Goal: Use online tool/utility: Utilize a website feature to perform a specific function

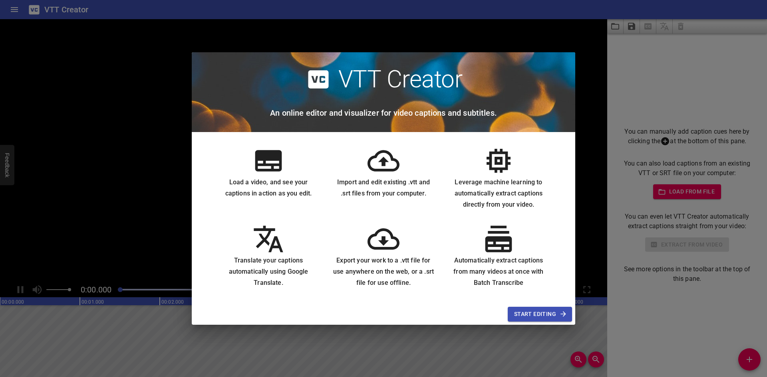
click at [580, 50] on div "VTT Creator An online editor and visualizer for video captions and subtitles. L…" at bounding box center [383, 188] width 767 height 377
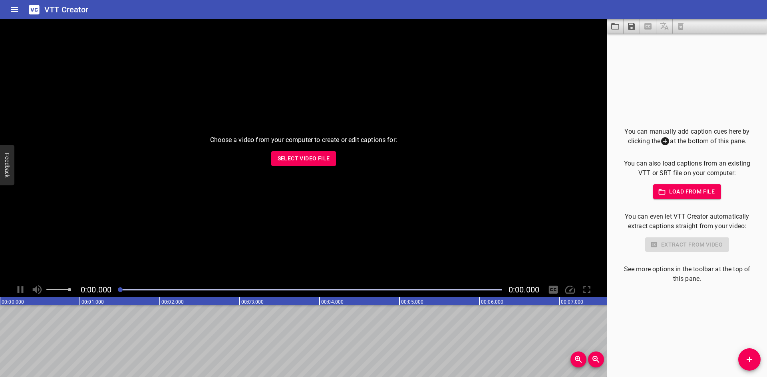
click at [282, 161] on span "Select Video File" at bounding box center [303, 159] width 52 height 10
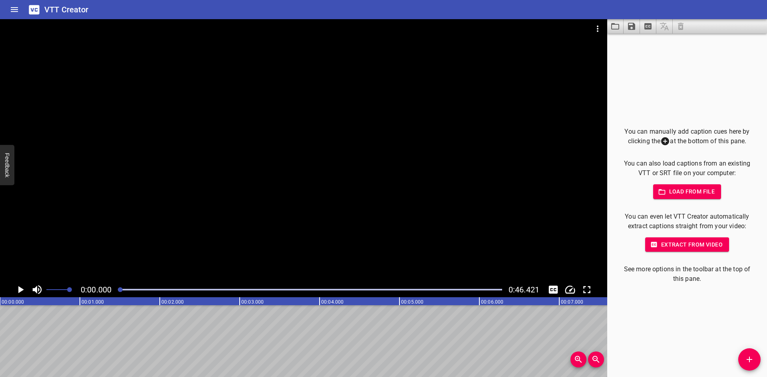
click at [646, 30] on icon "Extract captions from video" at bounding box center [647, 26] width 7 height 6
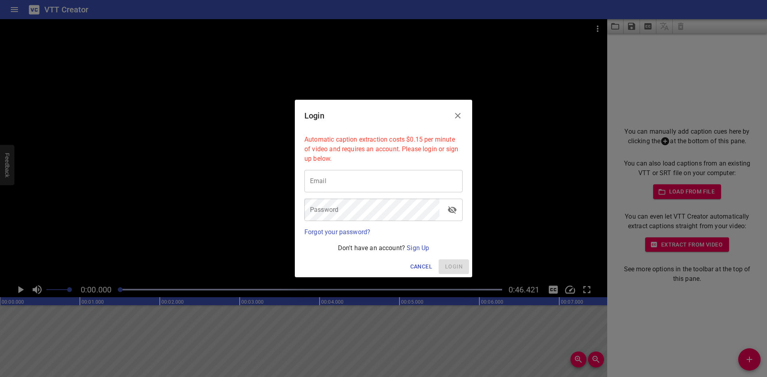
click at [462, 113] on button "Close" at bounding box center [457, 115] width 19 height 19
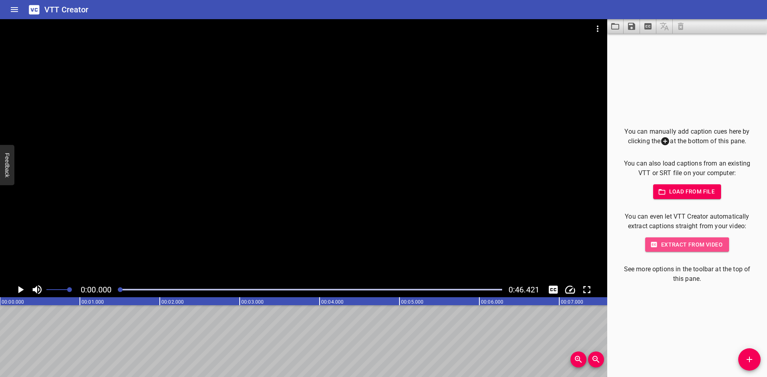
click at [652, 242] on icon "button" at bounding box center [654, 245] width 8 height 8
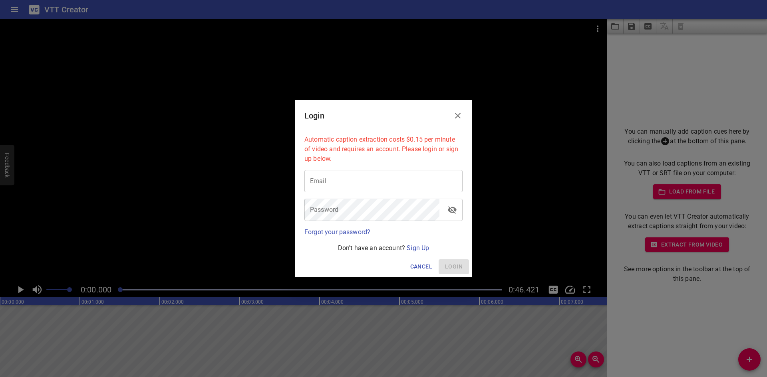
click at [456, 113] on icon "Close" at bounding box center [458, 116] width 10 height 10
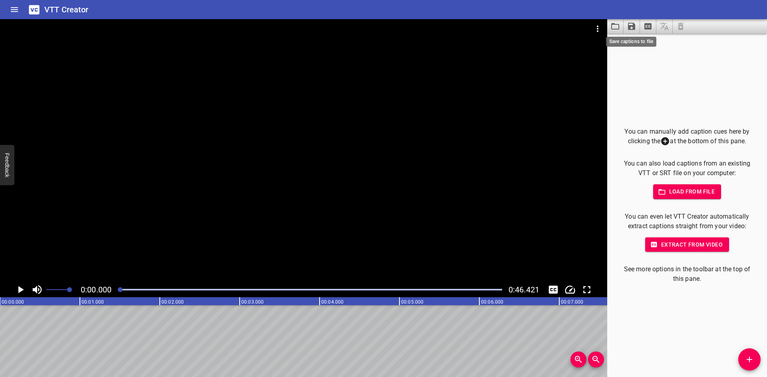
click at [634, 24] on icon "Save captions to file" at bounding box center [631, 26] width 7 height 7
click at [632, 40] on li "Save to VTT file" at bounding box center [652, 44] width 59 height 14
click at [600, 28] on icon "Video Options" at bounding box center [598, 29] width 10 height 10
click at [655, 67] on div at bounding box center [383, 188] width 767 height 377
click at [644, 27] on icon "Extract captions from video" at bounding box center [648, 27] width 10 height 10
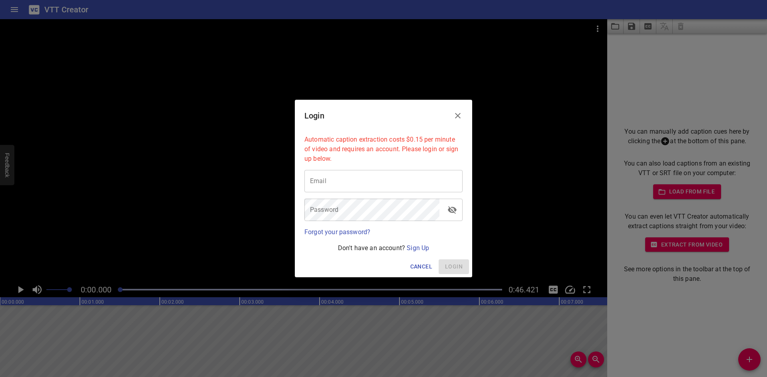
click at [460, 115] on icon "Close" at bounding box center [458, 116] width 10 height 10
